Goal: Task Accomplishment & Management: Manage account settings

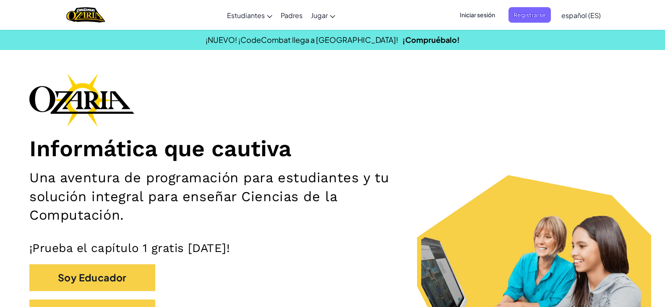
click at [465, 19] on span "Iniciar sesión" at bounding box center [477, 15] width 45 height 16
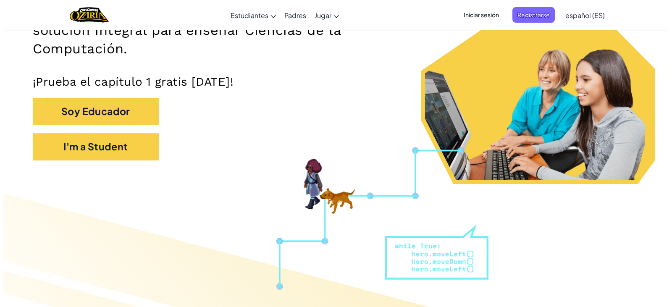
scroll to position [168, 0]
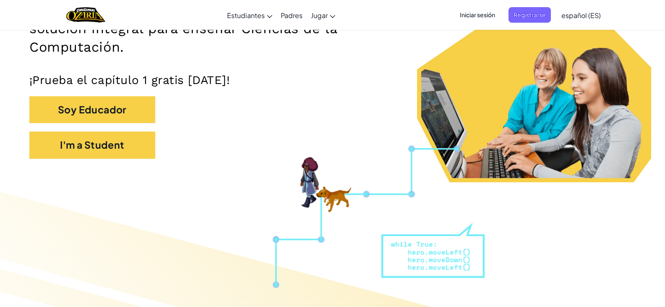
click at [481, 12] on span "Iniciar sesión" at bounding box center [477, 15] width 45 height 16
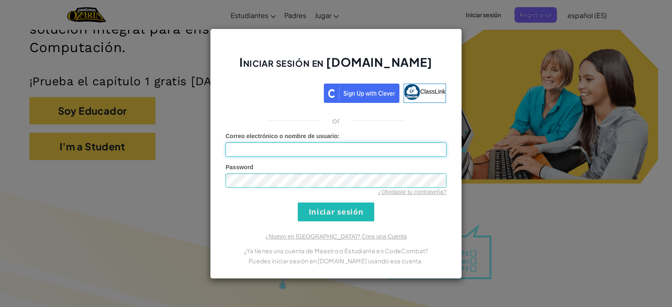
type input "a"
type input "[EMAIL_ADDRESS][DOMAIN_NAME]"
click at [364, 207] on input "Iniciar sesión" at bounding box center [336, 211] width 76 height 19
